Goal: Task Accomplishment & Management: Complete application form

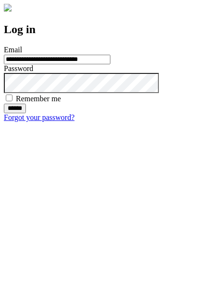
type input "**********"
click at [26, 113] on input "******" at bounding box center [15, 109] width 22 height 10
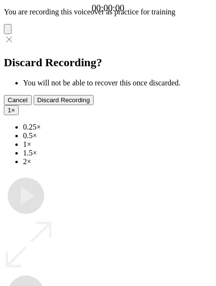
type input "**********"
